Goal: Task Accomplishment & Management: Use online tool/utility

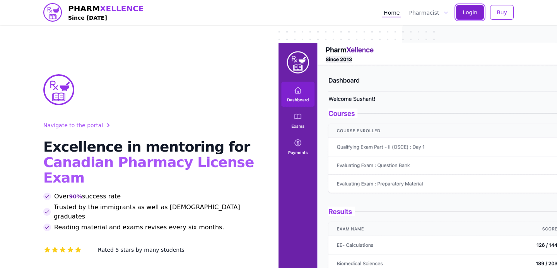
click at [475, 15] on span "Login" at bounding box center [469, 13] width 15 height 8
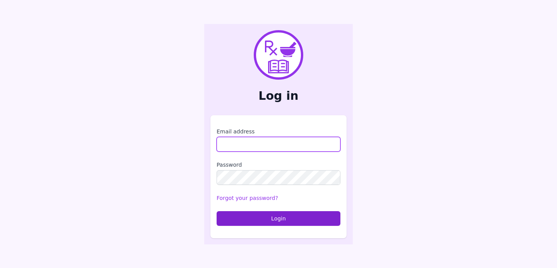
type input "**********"
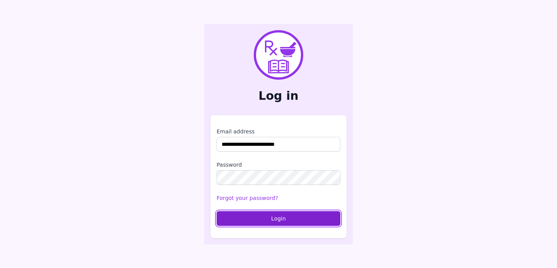
click at [236, 220] on button "Login" at bounding box center [279, 218] width 124 height 15
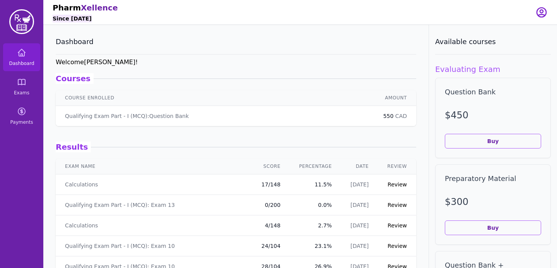
click at [307, 139] on article "Results Calculations 17 / 148 [DATE] Qualifying Exam Part - I (MCQ): Exam 13 0 …" at bounding box center [236, 258] width 360 height 264
click at [21, 97] on link "Exams" at bounding box center [21, 87] width 37 height 28
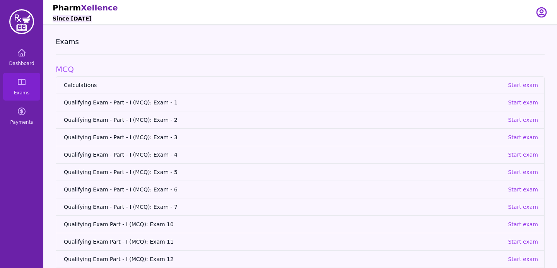
click at [507, 82] on link "Calculations Start exam" at bounding box center [300, 85] width 488 height 17
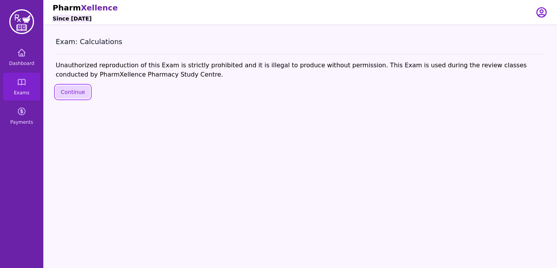
click at [63, 89] on button "Continue" at bounding box center [73, 91] width 34 height 13
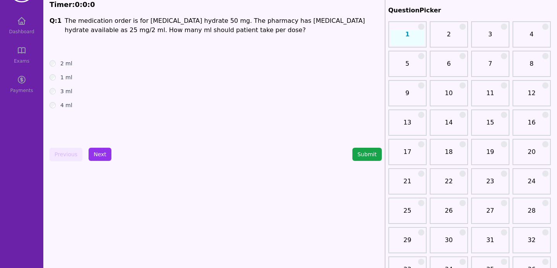
scroll to position [55, 0]
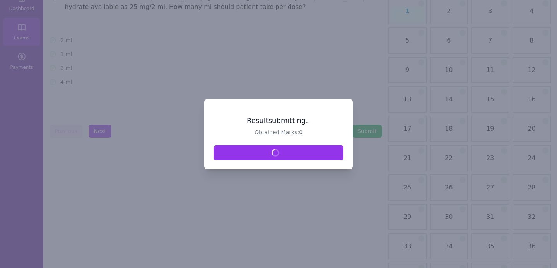
click at [408, 172] on div at bounding box center [278, 134] width 557 height 268
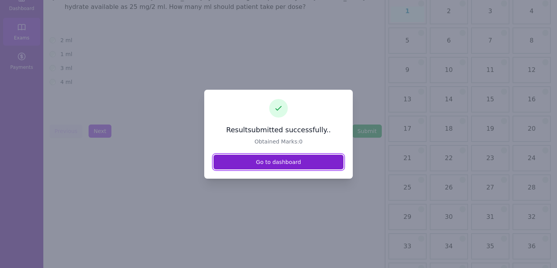
click at [315, 160] on link "Go to dashboard" at bounding box center [278, 162] width 130 height 15
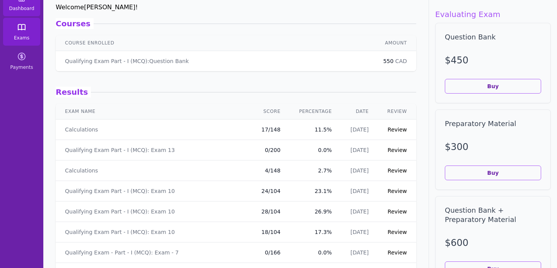
click at [24, 28] on icon at bounding box center [21, 26] width 9 height 9
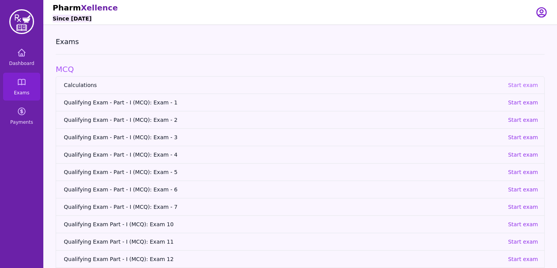
click at [521, 83] on p "Start exam" at bounding box center [523, 85] width 30 height 8
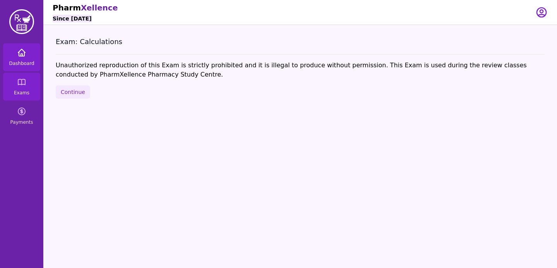
click at [32, 62] on span "Dashboard" at bounding box center [21, 63] width 25 height 6
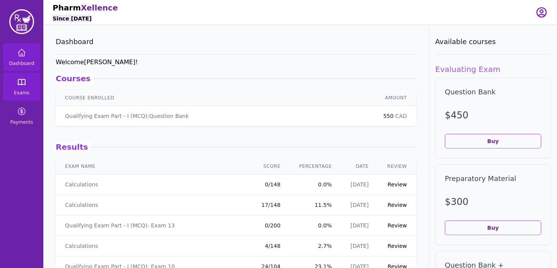
click at [18, 94] on span "Exams" at bounding box center [21, 93] width 15 height 6
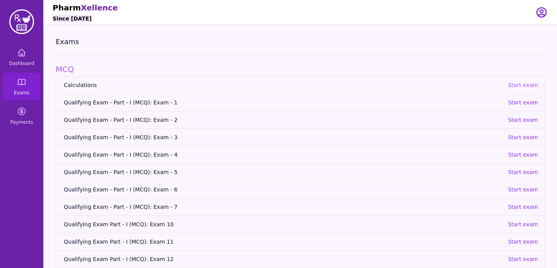
click at [514, 86] on p "Start exam" at bounding box center [523, 85] width 30 height 8
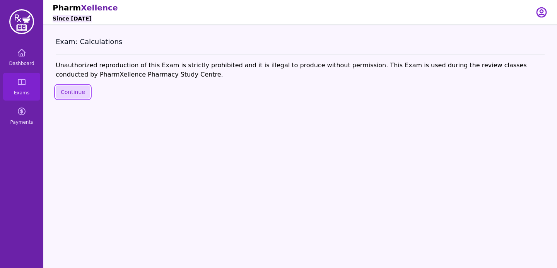
click at [68, 94] on button "Continue" at bounding box center [73, 91] width 34 height 13
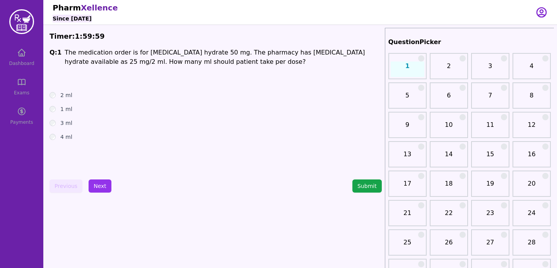
click at [411, 206] on div "21" at bounding box center [407, 213] width 38 height 26
click at [411, 214] on link "21" at bounding box center [408, 215] width 34 height 15
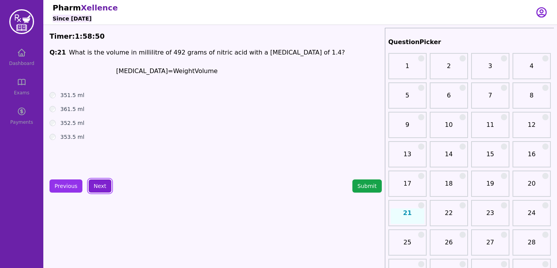
click at [100, 186] on button "Next" at bounding box center [100, 185] width 23 height 13
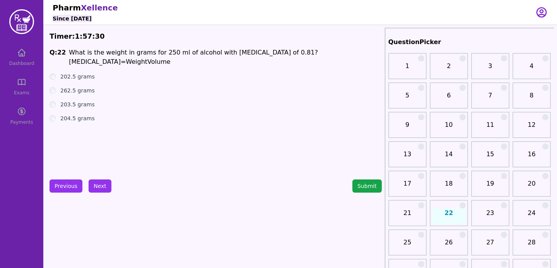
click at [56, 73] on div "202.5 grams" at bounding box center [215, 77] width 332 height 8
click at [97, 181] on button "Next" at bounding box center [100, 185] width 23 height 13
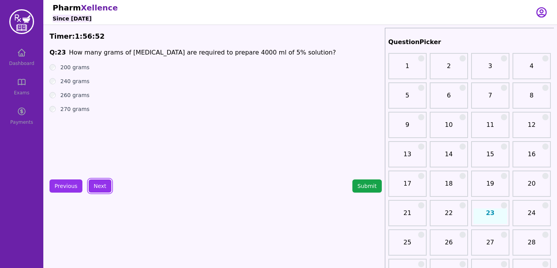
drag, startPoint x: 97, startPoint y: 181, endPoint x: 82, endPoint y: 154, distance: 30.6
click at [51, 72] on ul "200 grams 240 grams 260 grams 270 grams" at bounding box center [215, 87] width 332 height 49
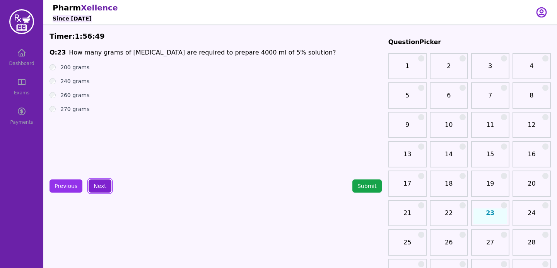
click at [103, 191] on button "Next" at bounding box center [100, 185] width 23 height 13
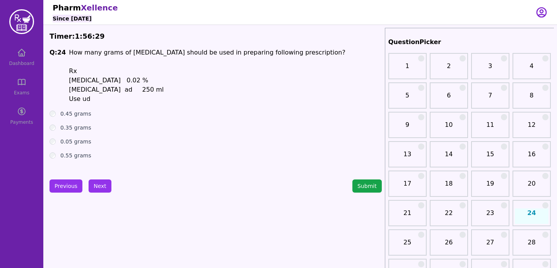
click at [55, 143] on div "0.05 grams" at bounding box center [215, 142] width 332 height 8
click at [103, 188] on button "Next" at bounding box center [100, 185] width 23 height 13
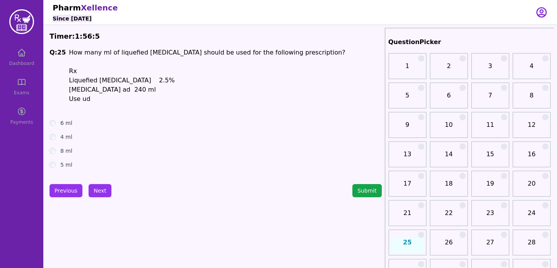
click at [57, 125] on div "6 ml" at bounding box center [215, 123] width 332 height 8
click at [98, 189] on button "Next" at bounding box center [100, 190] width 23 height 13
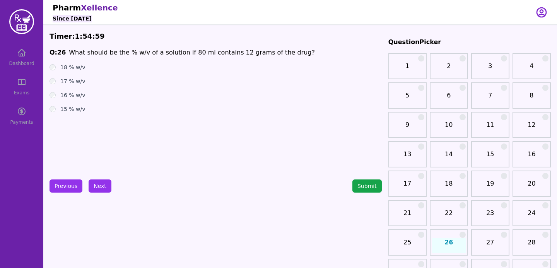
click at [54, 117] on div "Q: 26 What should be the % w/v of a solution if 80 ml contains 12 grams of the …" at bounding box center [215, 106] width 332 height 116
click at [106, 187] on button "Next" at bounding box center [100, 185] width 23 height 13
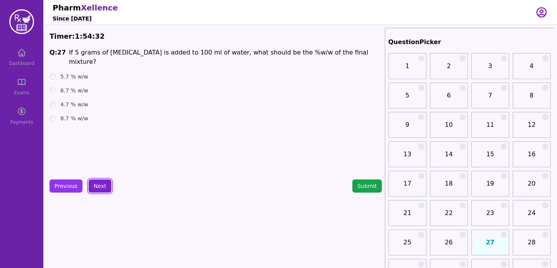
click at [96, 183] on button "Next" at bounding box center [100, 185] width 23 height 13
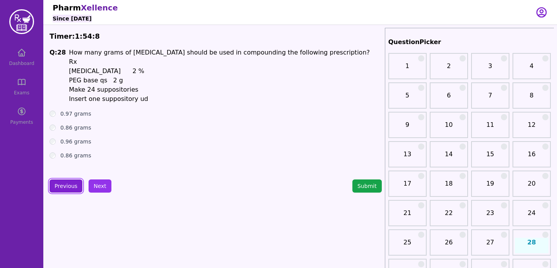
click at [69, 182] on button "Previous" at bounding box center [65, 185] width 33 height 13
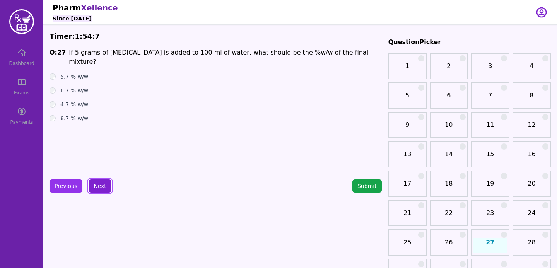
click at [102, 187] on button "Next" at bounding box center [100, 185] width 23 height 13
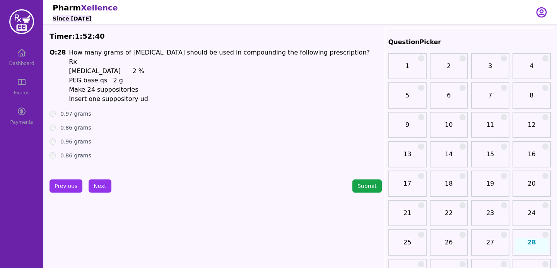
click at [51, 145] on ul "0.97 grams 0.86 grams 0.96 grams 0.86 grams" at bounding box center [215, 134] width 332 height 49
click at [51, 145] on div "0.96 grams" at bounding box center [215, 142] width 332 height 8
click at [51, 136] on ul "0.97 grams 0.86 grams 0.96 grams 0.86 grams" at bounding box center [215, 134] width 332 height 49
click at [94, 183] on button "Next" at bounding box center [100, 185] width 23 height 13
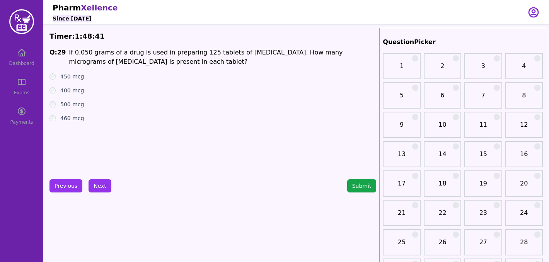
drag, startPoint x: 97, startPoint y: 15, endPoint x: 106, endPoint y: 2, distance: 16.4
click at [99, 12] on div "Pharm Xellence Since [DATE]" at bounding box center [85, 12] width 65 height 24
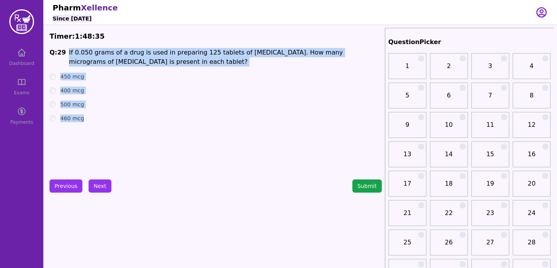
drag, startPoint x: 63, startPoint y: 53, endPoint x: 95, endPoint y: 146, distance: 99.1
click at [95, 146] on div "Q: 29 If 0.050 grams of a drug is used in preparing 125 tablets of [MEDICAL_DAT…" at bounding box center [215, 106] width 332 height 116
copy div "If 0.050 grams of a drug is used in preparing 125 tablets of [MEDICAL_DATA]. Ho…"
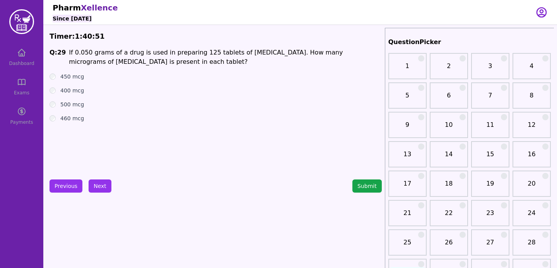
click at [56, 102] on div "500 mcg" at bounding box center [215, 105] width 332 height 8
click at [56, 104] on div "500 mcg" at bounding box center [215, 105] width 332 height 8
click at [101, 184] on button "Next" at bounding box center [100, 185] width 23 height 13
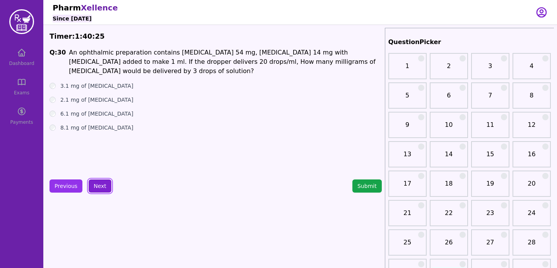
click at [101, 184] on button "Next" at bounding box center [100, 185] width 23 height 13
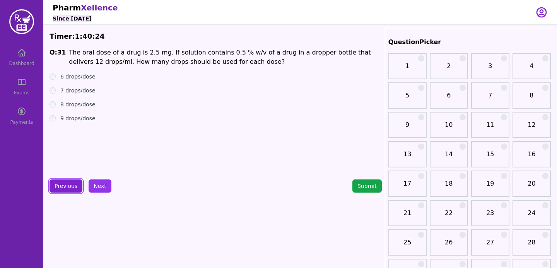
click at [65, 191] on button "Previous" at bounding box center [65, 185] width 33 height 13
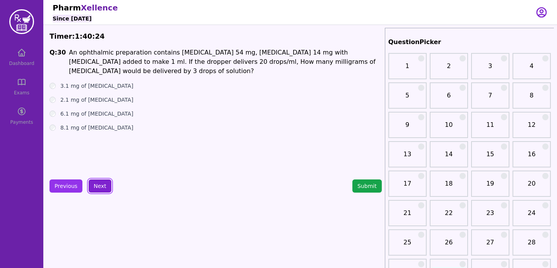
click at [97, 187] on button "Next" at bounding box center [100, 185] width 23 height 13
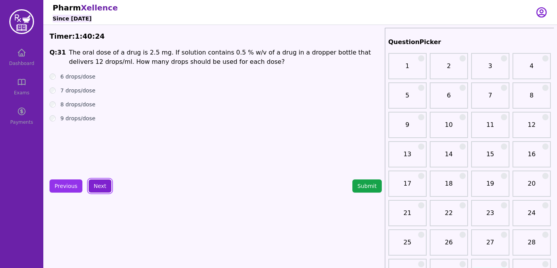
click at [97, 187] on button "Next" at bounding box center [100, 185] width 23 height 13
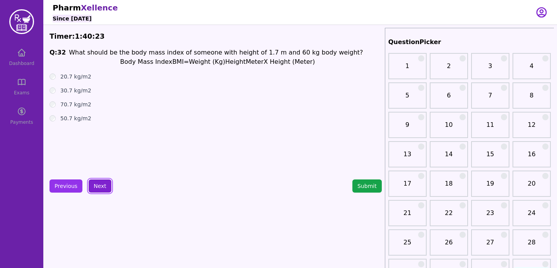
click at [97, 187] on button "Next" at bounding box center [100, 185] width 23 height 13
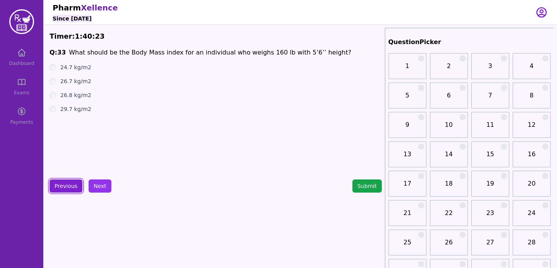
click at [73, 187] on button "Previous" at bounding box center [65, 185] width 33 height 13
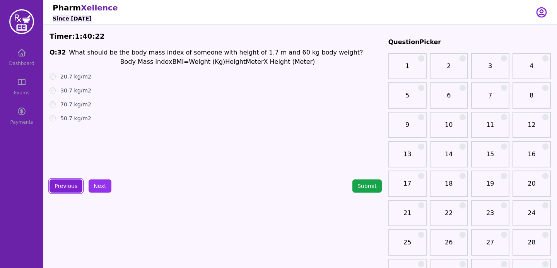
click at [73, 187] on button "Previous" at bounding box center [65, 185] width 33 height 13
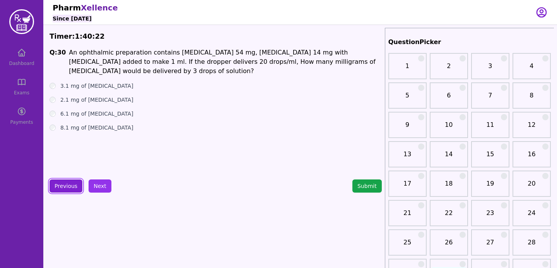
click at [73, 187] on button "Previous" at bounding box center [65, 185] width 33 height 13
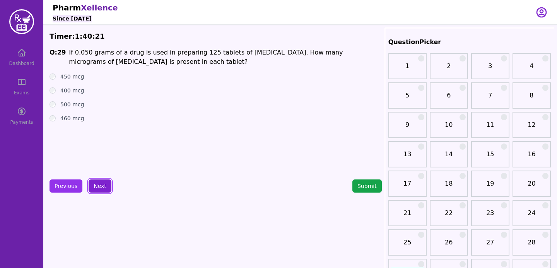
click at [90, 189] on button "Next" at bounding box center [100, 185] width 23 height 13
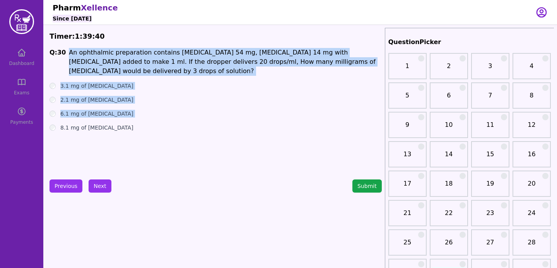
drag, startPoint x: 67, startPoint y: 54, endPoint x: 125, endPoint y: 129, distance: 95.4
click at [125, 129] on div "Q: 30 An ophthalmic preparation contains [MEDICAL_DATA] 54 mg, [MEDICAL_DATA] 1…" at bounding box center [215, 106] width 332 height 116
click at [125, 129] on div "8.1 mg of [MEDICAL_DATA]" at bounding box center [215, 128] width 332 height 8
drag, startPoint x: 65, startPoint y: 49, endPoint x: 138, endPoint y: 147, distance: 122.1
click at [138, 147] on div "Q: 30 An ophthalmic preparation contains [MEDICAL_DATA] 54 mg, [MEDICAL_DATA] 1…" at bounding box center [215, 106] width 332 height 116
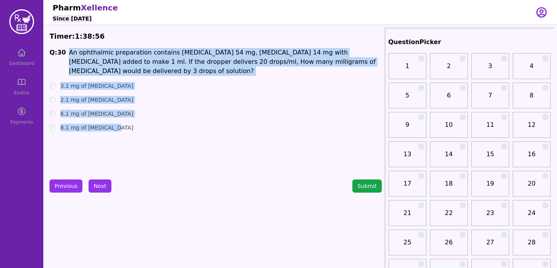
click at [109, 57] on p "An ophthalmic preparation contains [MEDICAL_DATA] 54 mg, [MEDICAL_DATA] 14 mg w…" at bounding box center [225, 62] width 312 height 28
drag, startPoint x: 65, startPoint y: 52, endPoint x: 142, endPoint y: 147, distance: 122.1
click at [142, 147] on div "Q: 30 An ophthalmic preparation contains [MEDICAL_DATA] 54 mg, [MEDICAL_DATA] 1…" at bounding box center [215, 106] width 332 height 116
copy div "An ophthalmic preparation contains [MEDICAL_DATA] 54 mg, [MEDICAL_DATA] 14 mg w…"
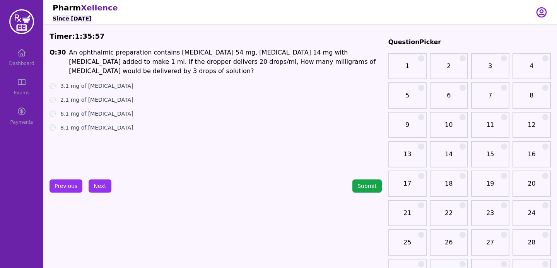
click at [94, 190] on button "Next" at bounding box center [100, 185] width 23 height 13
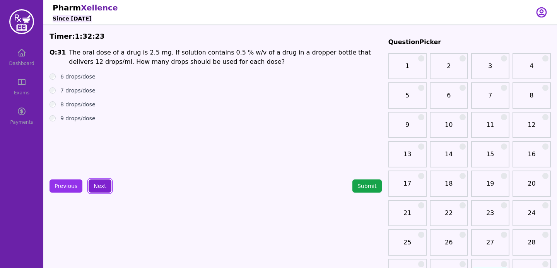
click at [104, 183] on button "Next" at bounding box center [100, 185] width 23 height 13
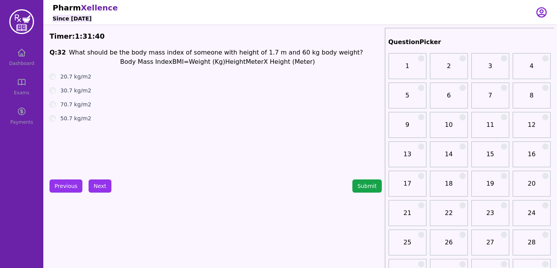
click at [54, 80] on div "20.7 kg/m2" at bounding box center [215, 77] width 332 height 8
click at [96, 184] on button "Next" at bounding box center [100, 185] width 23 height 13
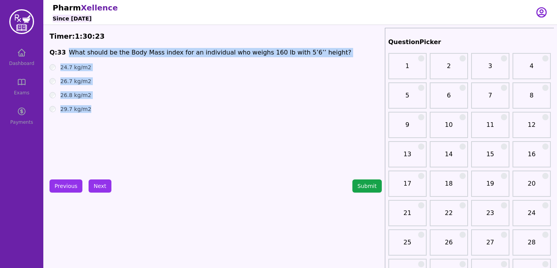
drag, startPoint x: 70, startPoint y: 50, endPoint x: 99, endPoint y: 125, distance: 80.4
click at [99, 125] on div "Q: 33 What should be the Body Mass index for an individual who weighs 160 lb wi…" at bounding box center [215, 106] width 332 height 116
copy div "What should be the Body Mass index for an individual who weighs 160 lb with 5’6…"
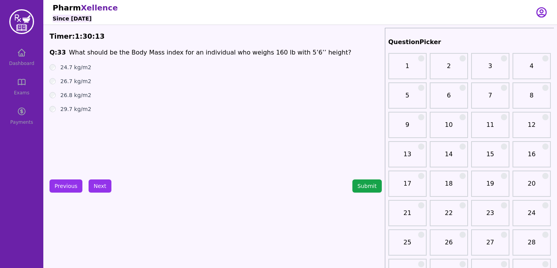
click at [109, 161] on div "Q: 33 What should be the Body Mass index for an individual who weighs 160 lb wi…" at bounding box center [215, 106] width 332 height 116
click at [100, 184] on button "Next" at bounding box center [100, 185] width 23 height 13
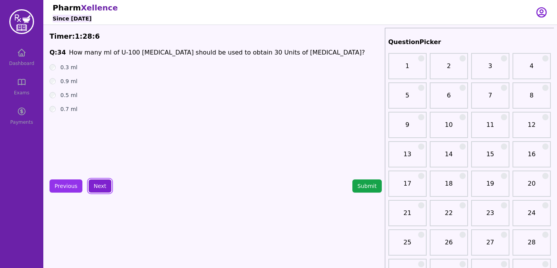
click at [107, 185] on button "Next" at bounding box center [100, 185] width 23 height 13
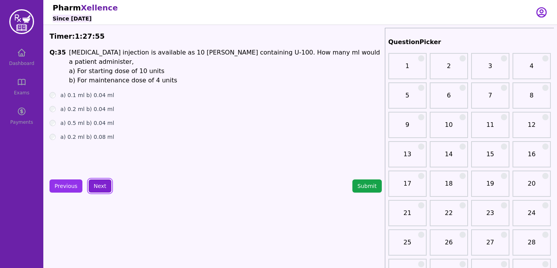
click at [96, 185] on button "Next" at bounding box center [100, 185] width 23 height 13
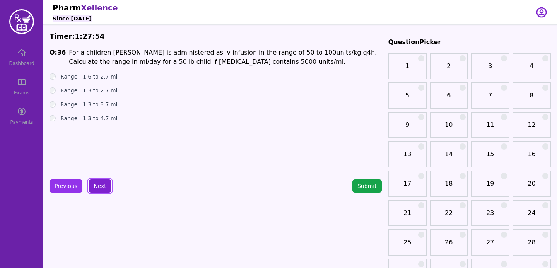
click at [96, 185] on button "Next" at bounding box center [100, 185] width 23 height 13
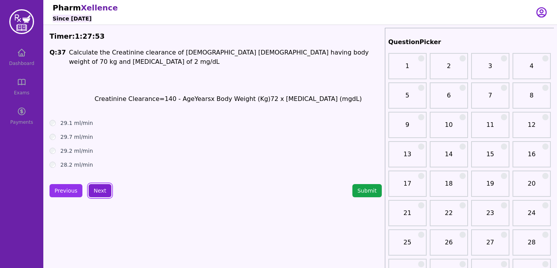
click at [99, 189] on button "Next" at bounding box center [100, 190] width 23 height 13
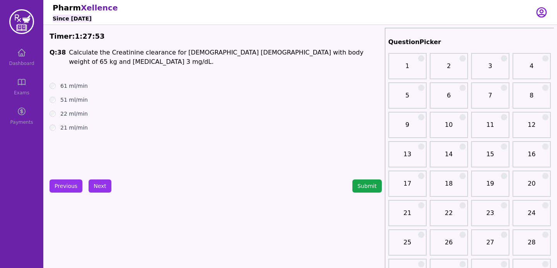
click at [98, 181] on button "Next" at bounding box center [100, 185] width 23 height 13
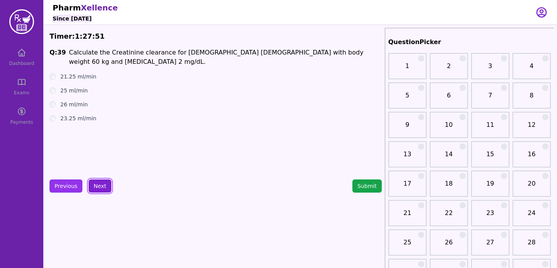
click at [98, 181] on button "Next" at bounding box center [100, 185] width 23 height 13
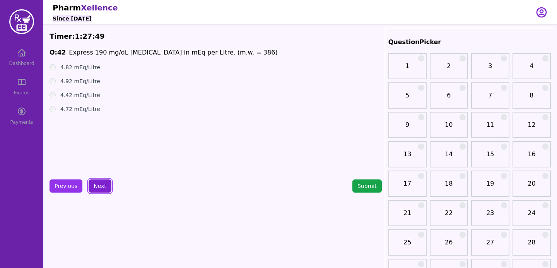
click at [98, 181] on button "Next" at bounding box center [100, 185] width 23 height 13
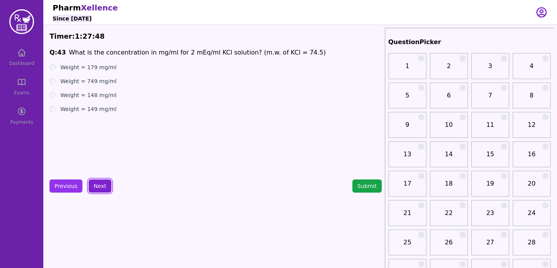
click at [98, 181] on button "Next" at bounding box center [100, 185] width 23 height 13
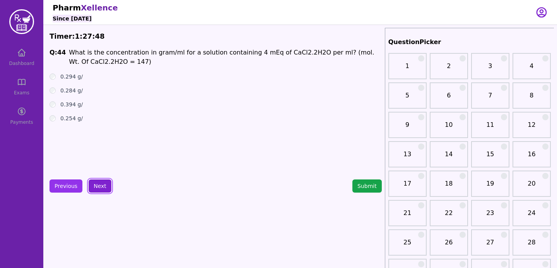
click at [98, 181] on button "Next" at bounding box center [100, 185] width 23 height 13
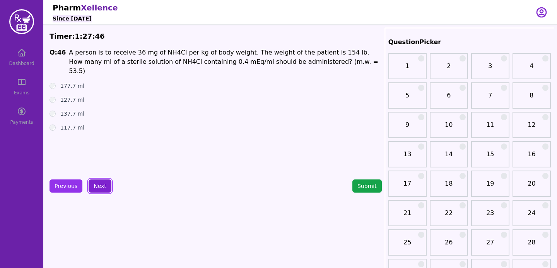
click at [94, 179] on button "Next" at bounding box center [100, 185] width 23 height 13
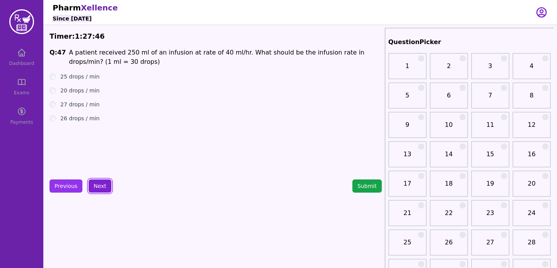
click at [94, 179] on button "Next" at bounding box center [100, 185] width 23 height 13
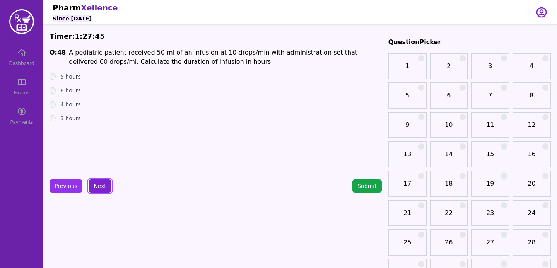
click at [95, 180] on button "Next" at bounding box center [100, 185] width 23 height 13
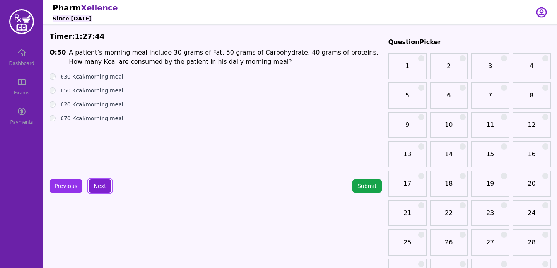
click at [95, 180] on button "Next" at bounding box center [100, 185] width 23 height 13
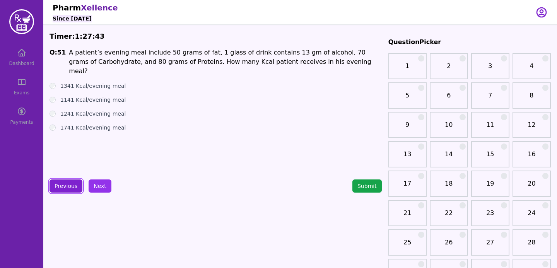
click at [72, 183] on button "Previous" at bounding box center [65, 185] width 33 height 13
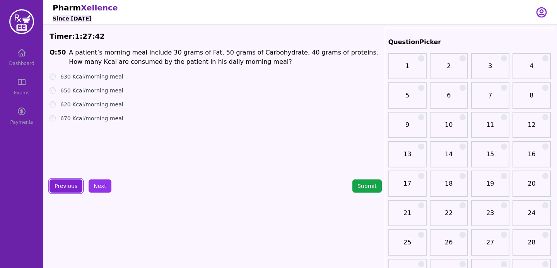
click at [72, 183] on button "Previous" at bounding box center [65, 185] width 33 height 13
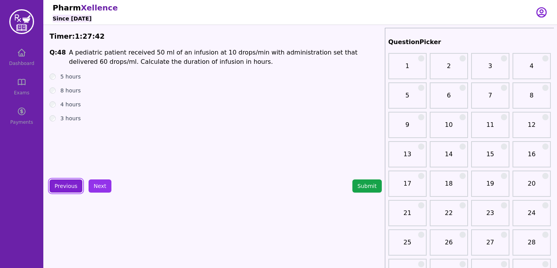
click at [72, 183] on button "Previous" at bounding box center [65, 185] width 33 height 13
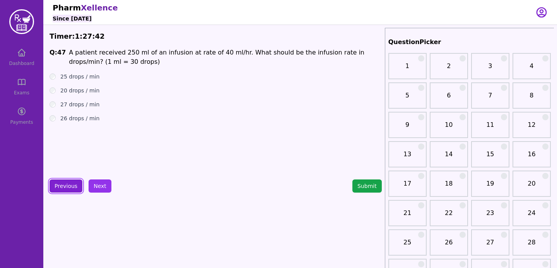
click at [72, 183] on button "Previous" at bounding box center [65, 185] width 33 height 13
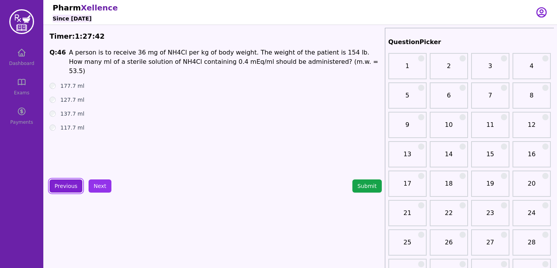
click at [72, 183] on button "Previous" at bounding box center [65, 185] width 33 height 13
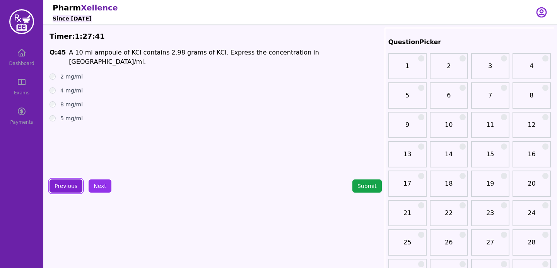
click at [72, 183] on button "Previous" at bounding box center [65, 185] width 33 height 13
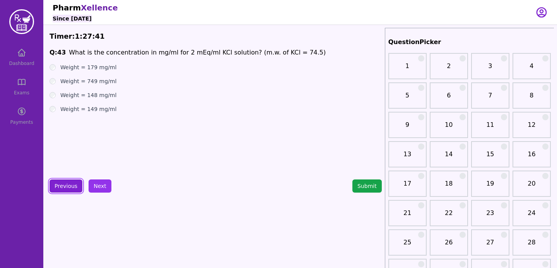
click at [72, 183] on button "Previous" at bounding box center [65, 185] width 33 height 13
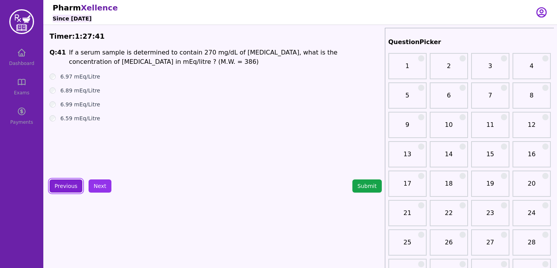
click at [72, 183] on button "Previous" at bounding box center [65, 185] width 33 height 13
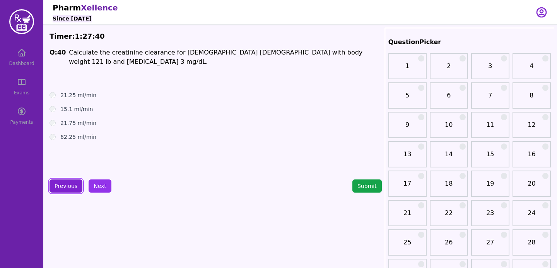
click at [72, 183] on button "Previous" at bounding box center [65, 185] width 33 height 13
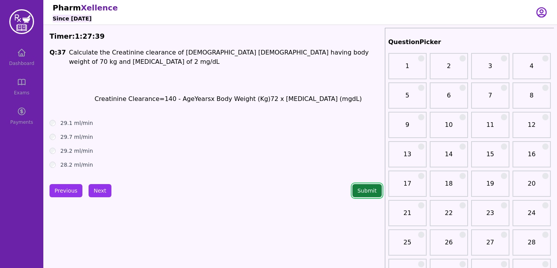
click at [374, 185] on button "Submit" at bounding box center [366, 190] width 29 height 13
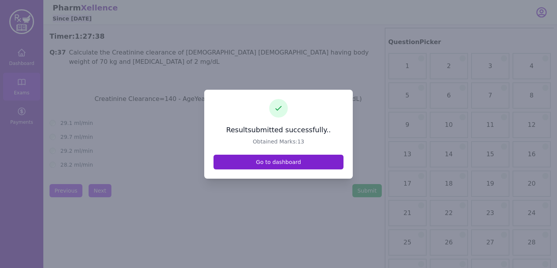
click at [300, 158] on link "Go to dashboard" at bounding box center [278, 162] width 130 height 15
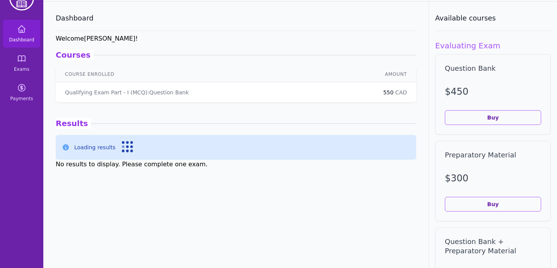
scroll to position [36, 0]
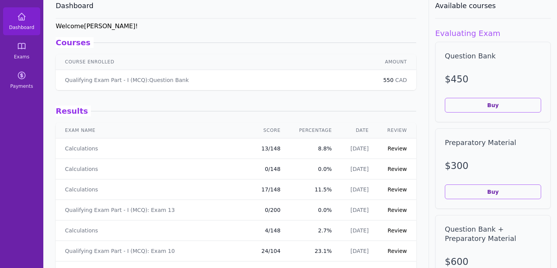
click at [393, 146] on link "Review" at bounding box center [396, 148] width 19 height 6
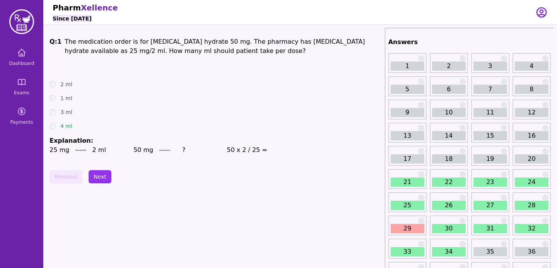
click at [412, 234] on div "29" at bounding box center [407, 225] width 38 height 20
click at [412, 227] on link "29" at bounding box center [408, 228] width 34 height 9
